Goal: Information Seeking & Learning: Understand process/instructions

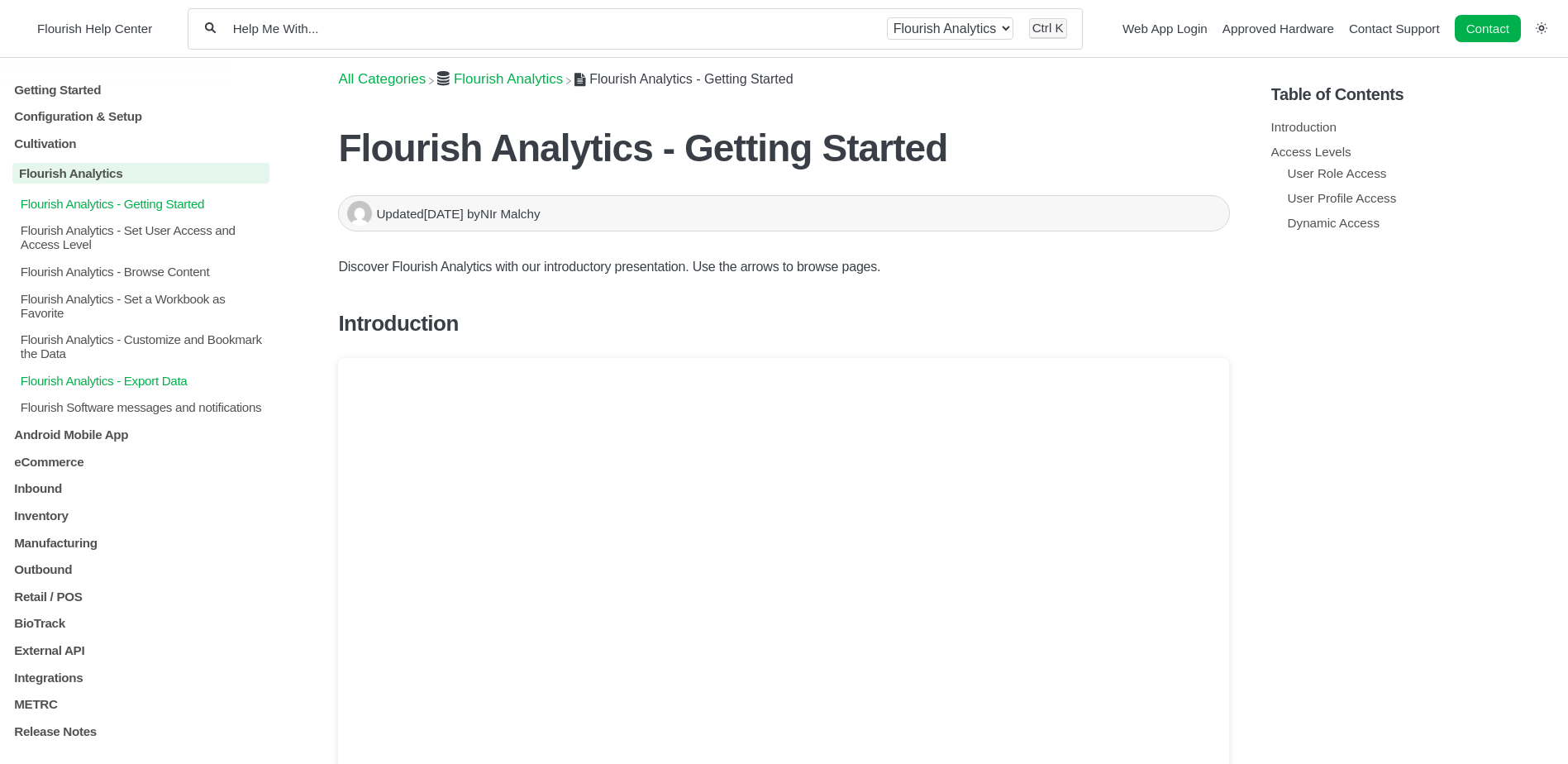
click at [173, 379] on p "Flourish Analytics - Export Data" at bounding box center [144, 381] width 251 height 14
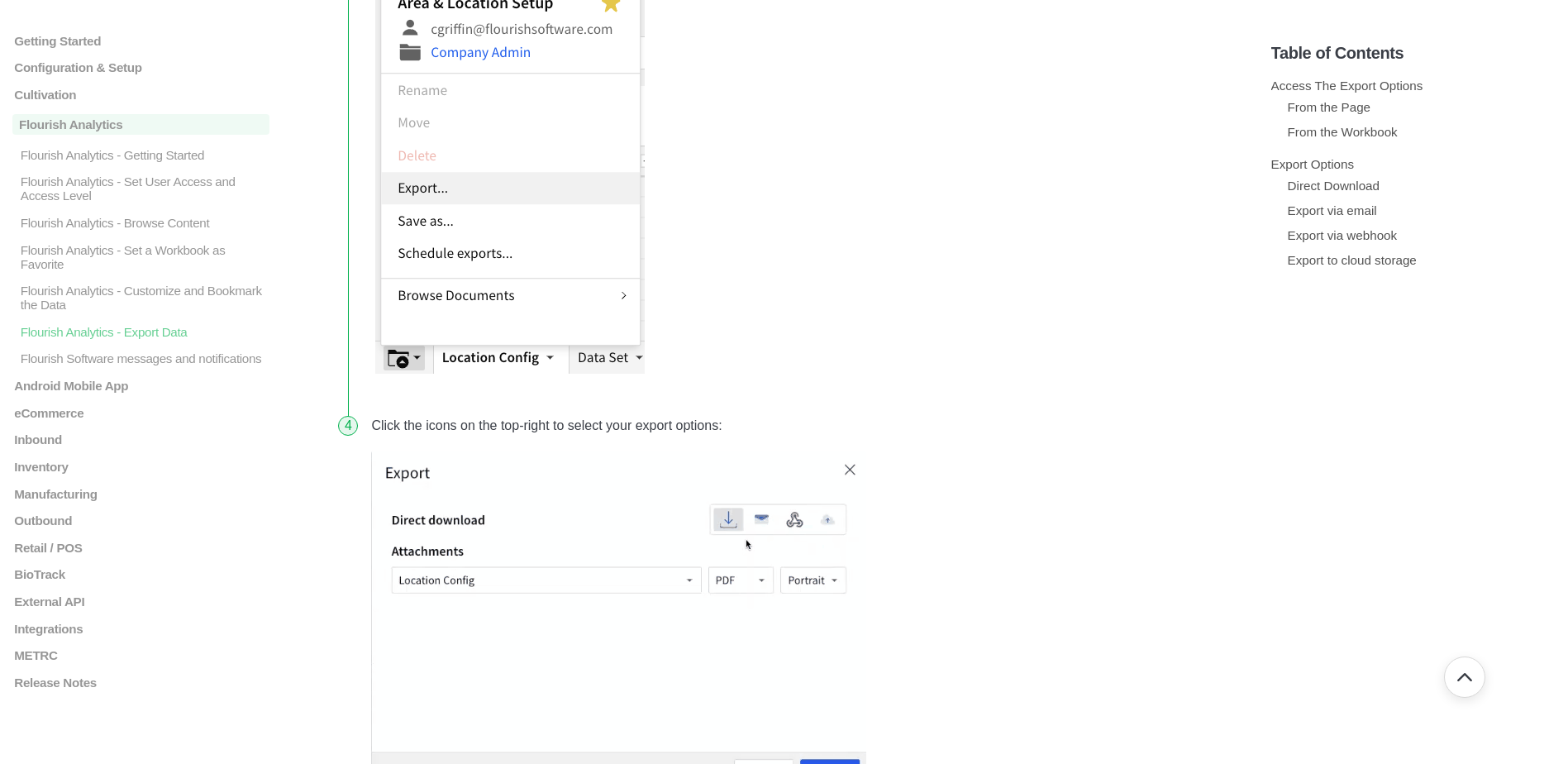
scroll to position [1984, 0]
